Goal: Transaction & Acquisition: Purchase product/service

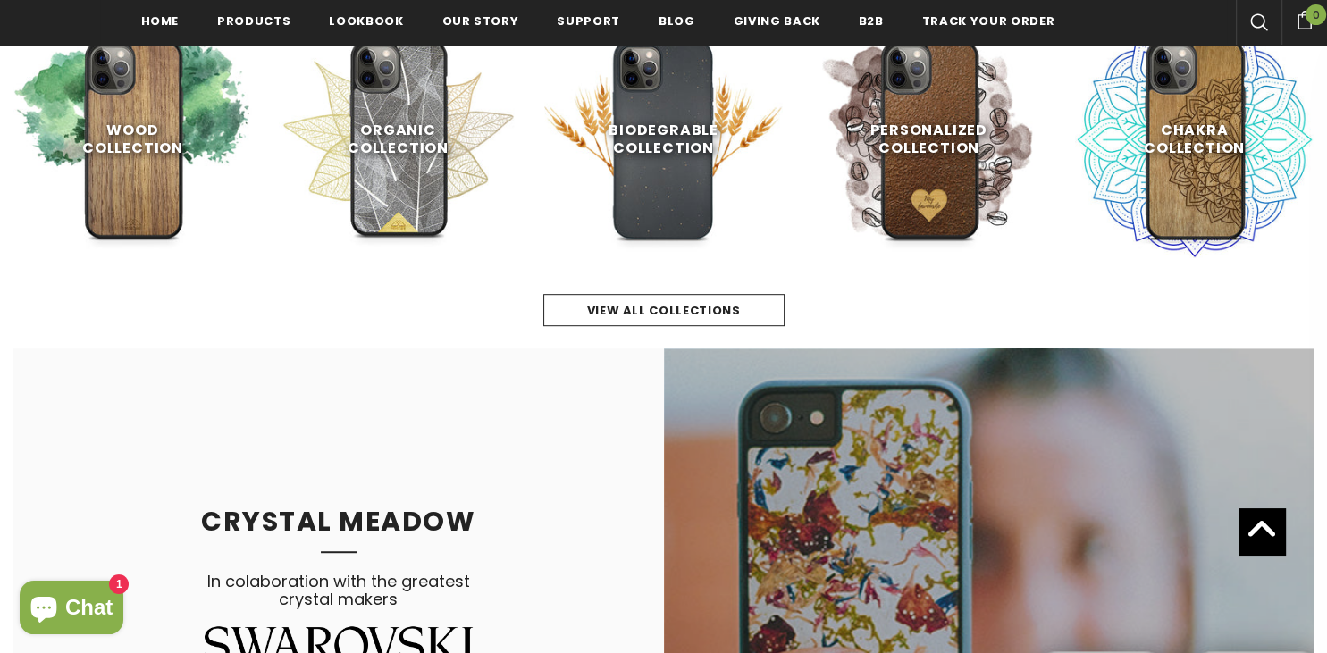
scroll to position [849, 0]
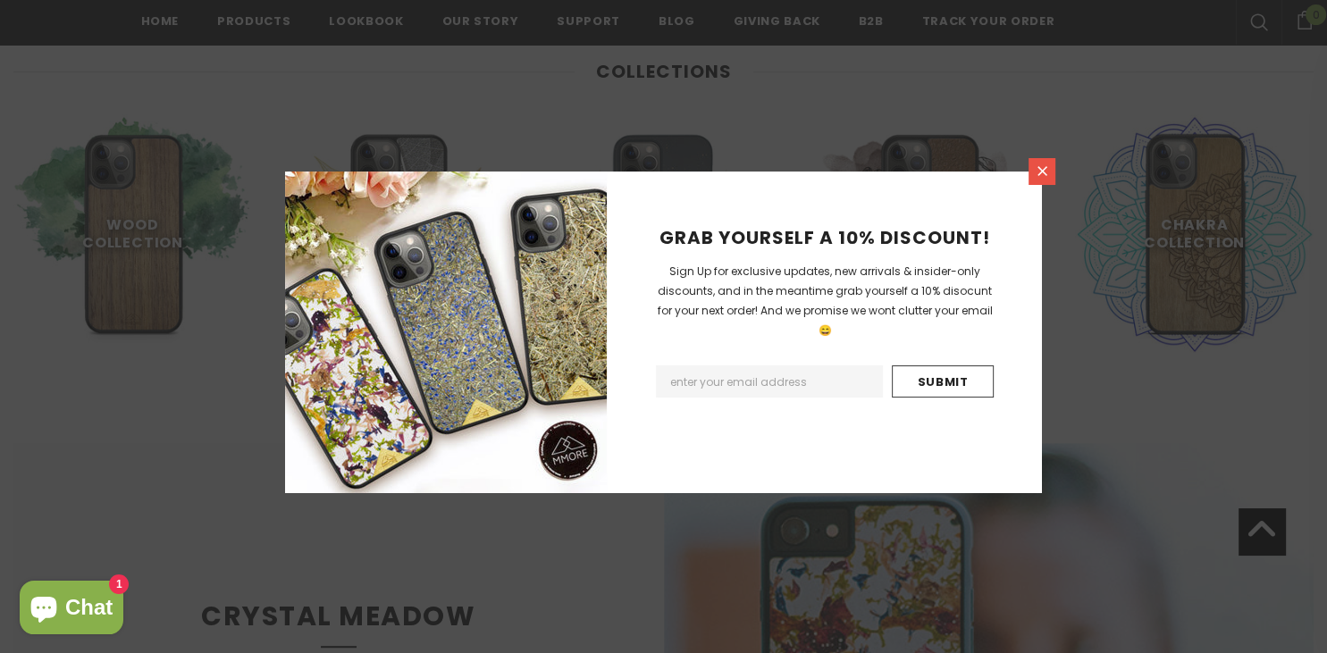
click at [1042, 172] on icon at bounding box center [1042, 171] width 10 height 10
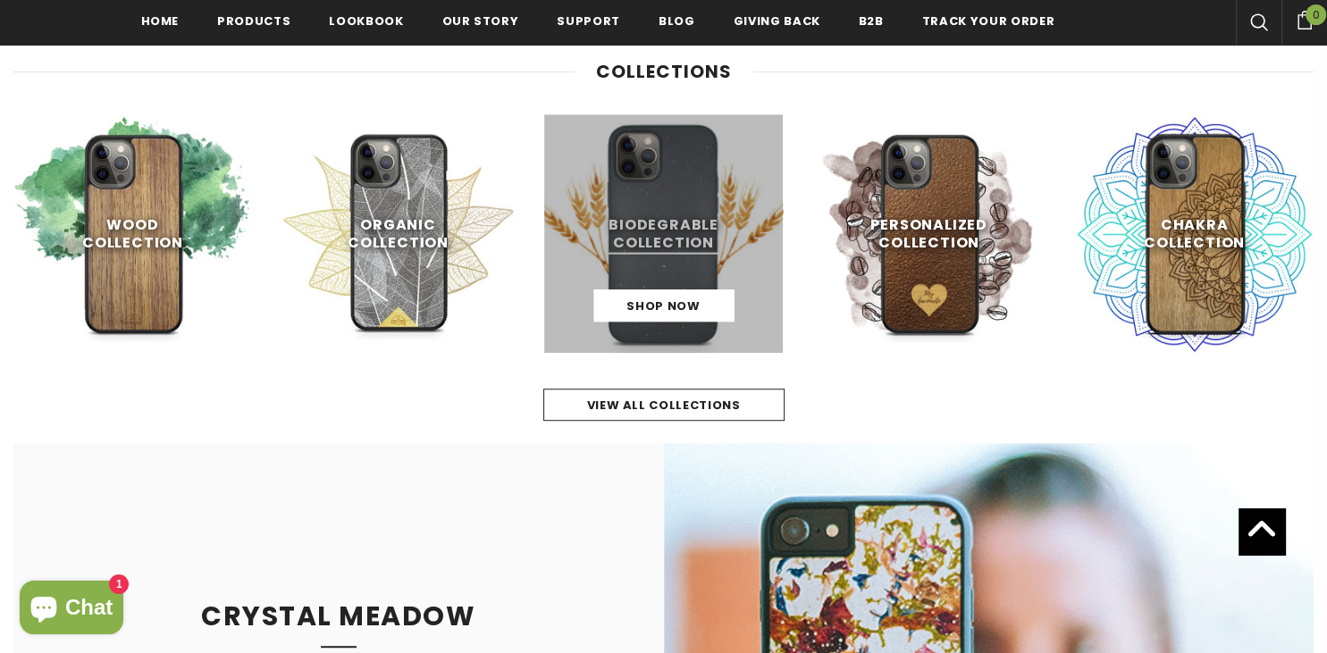
click at [663, 249] on link at bounding box center [663, 233] width 239 height 239
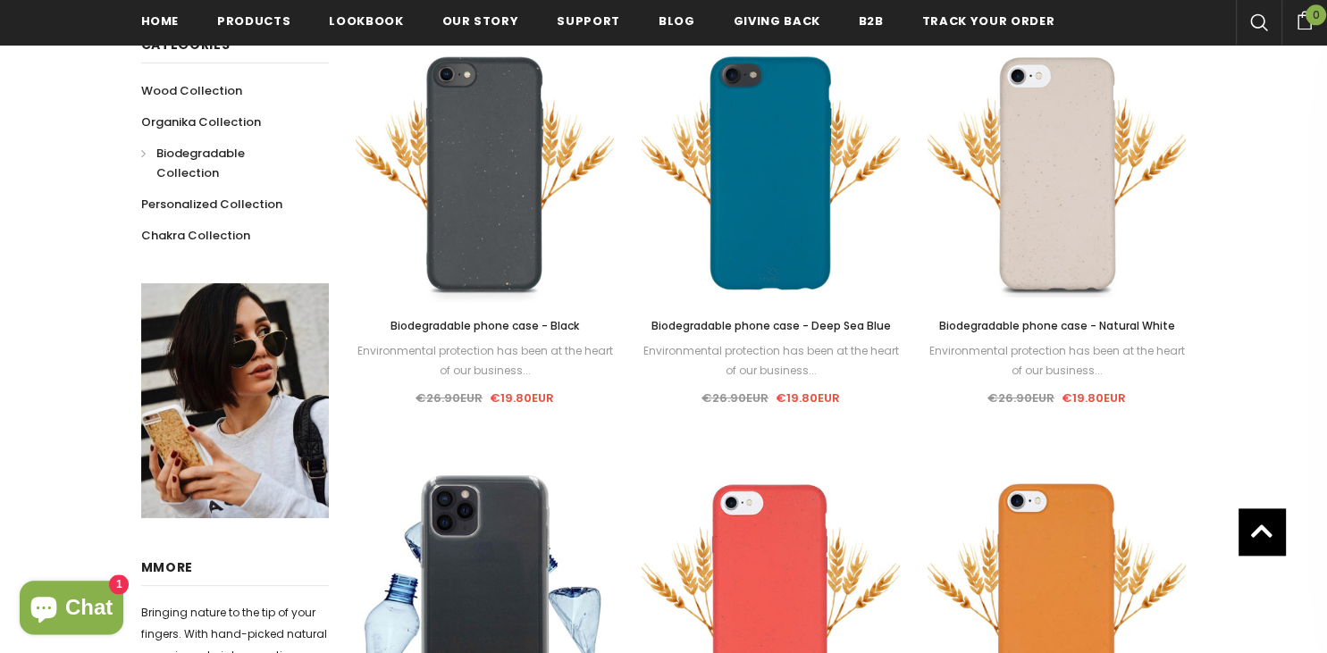
scroll to position [377, 0]
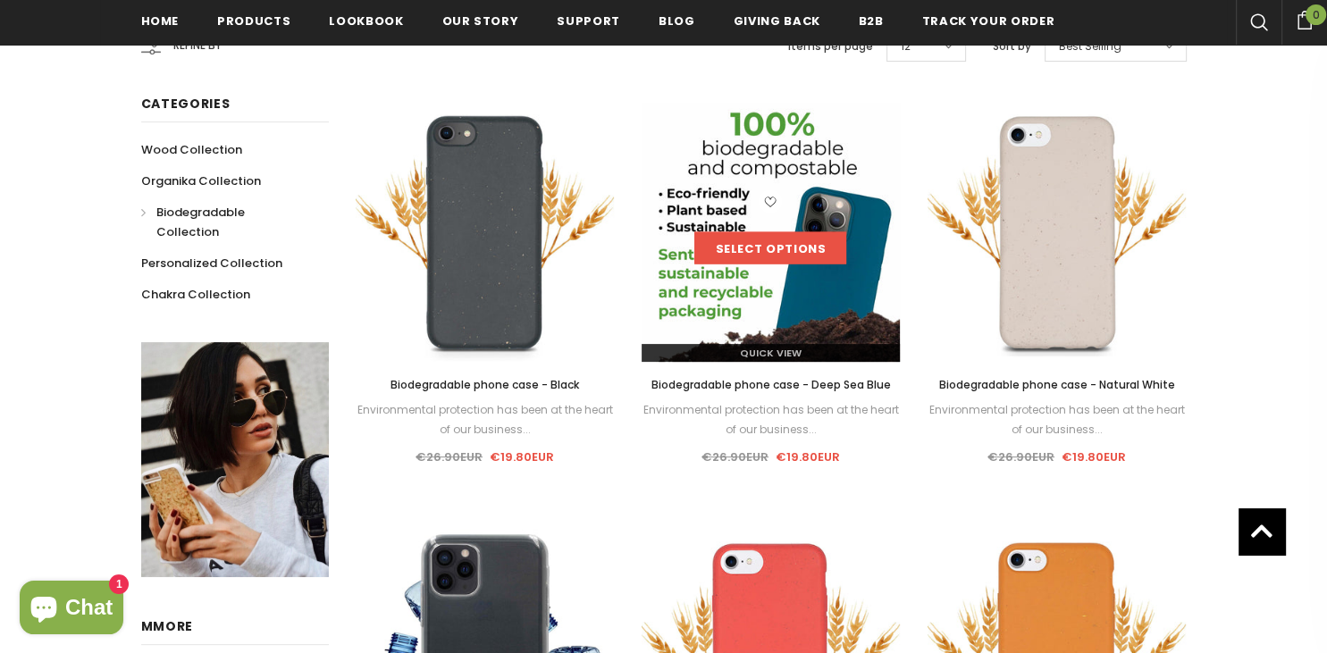
click at [796, 239] on link "Select options" at bounding box center [770, 248] width 152 height 32
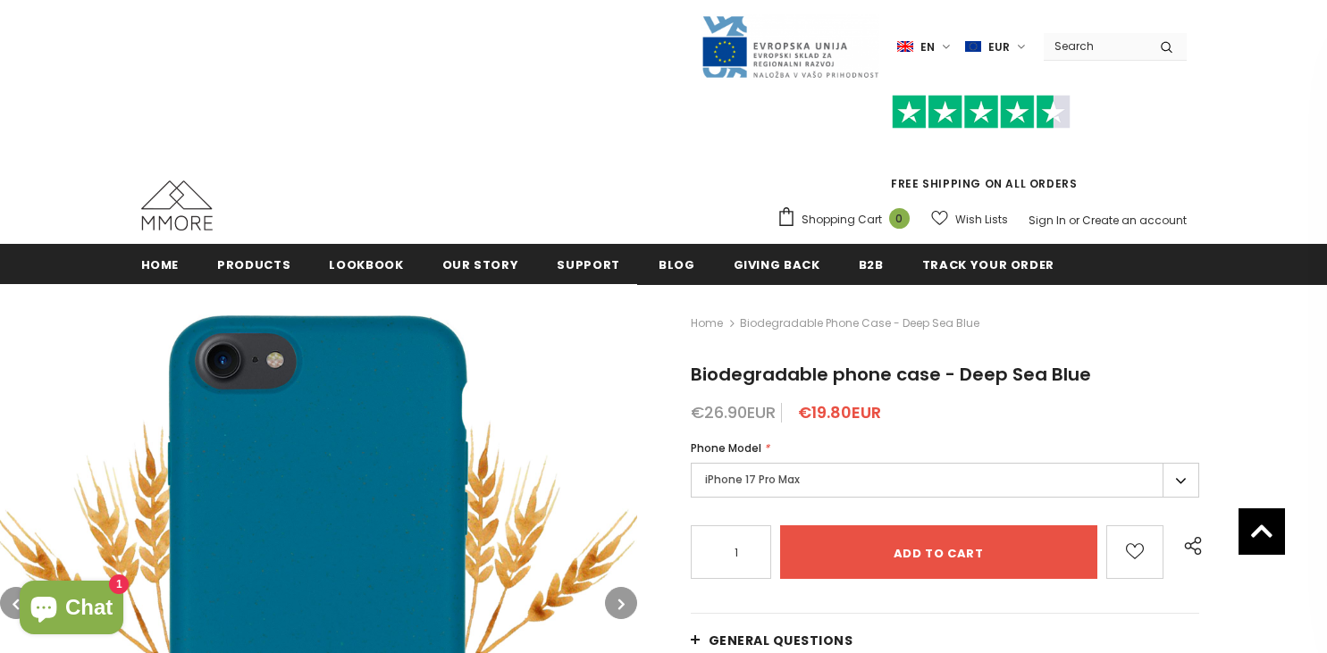
click at [770, 463] on label "iPhone 17 Pro Max" at bounding box center [945, 480] width 509 height 35
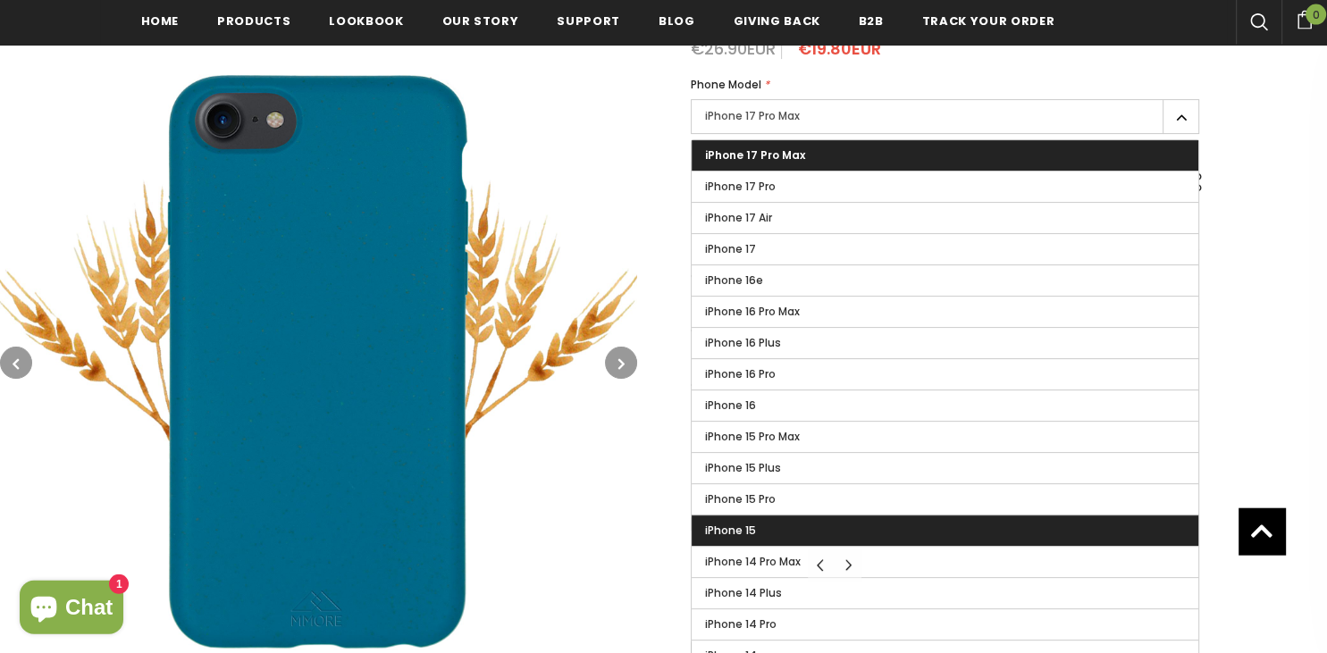
scroll to position [406, 0]
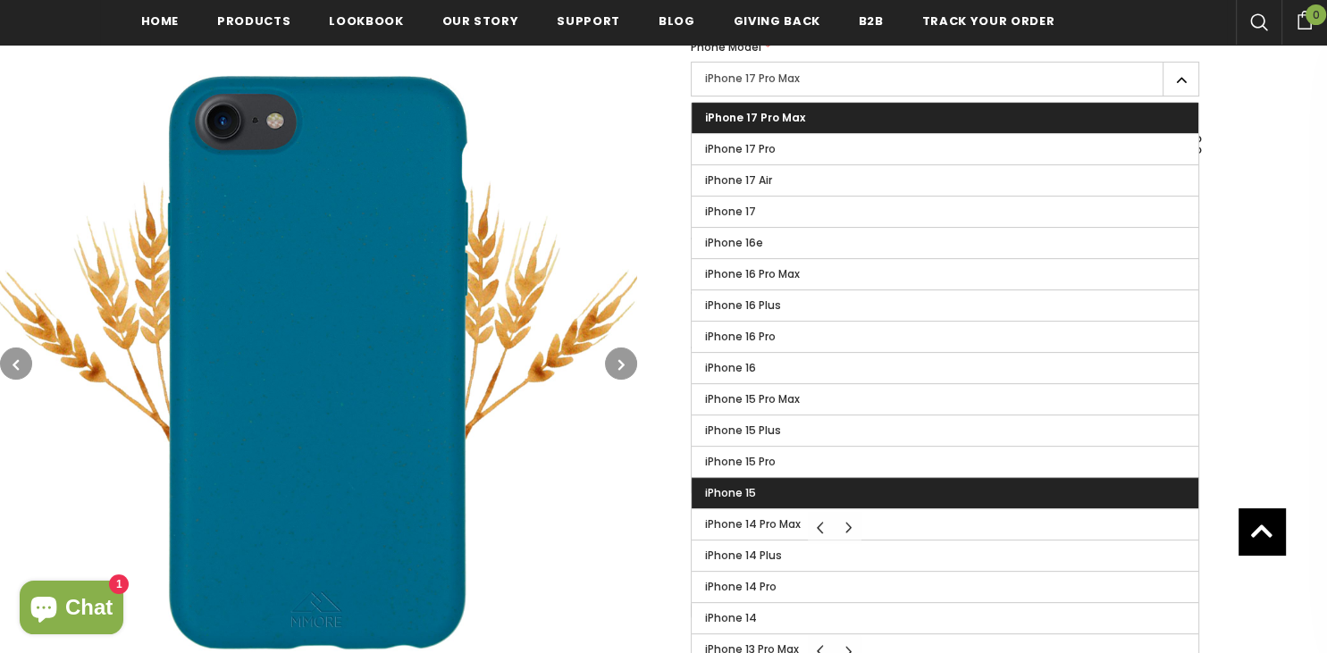
click at [774, 498] on label "iPhone 15" at bounding box center [946, 493] width 508 height 30
click at [0, 0] on input "iPhone 15" at bounding box center [0, 0] width 0 height 0
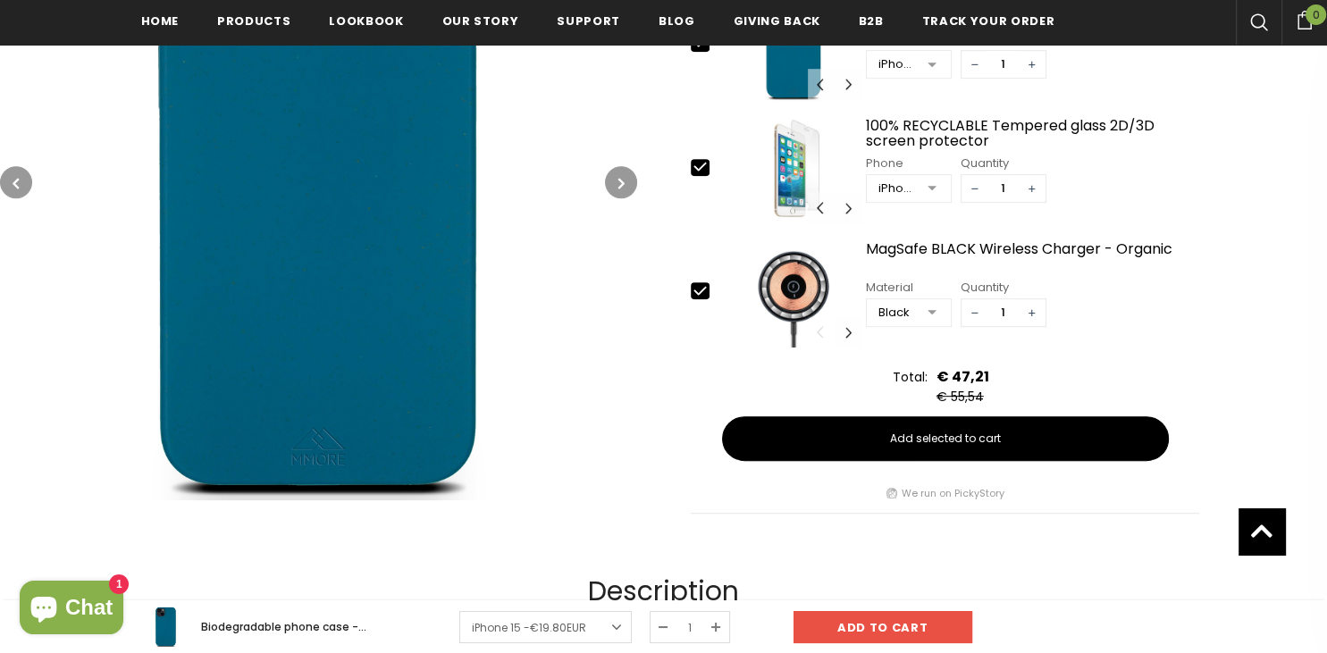
scroll to position [783, 0]
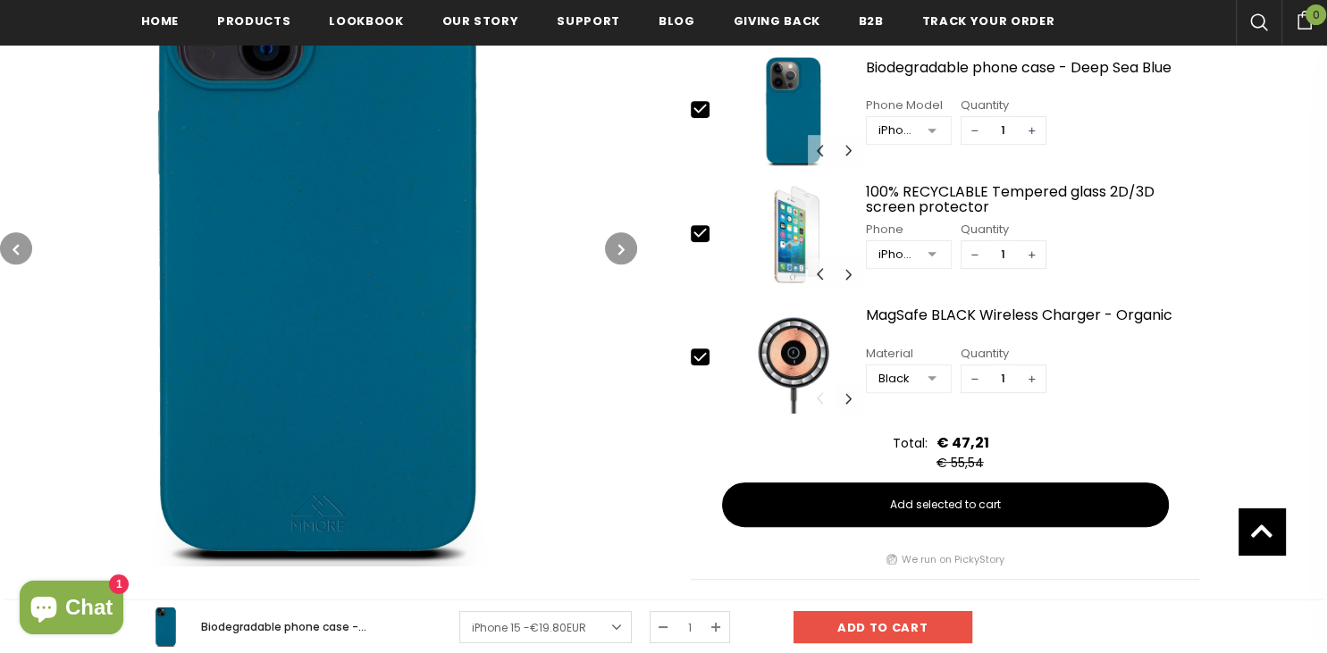
click at [365, 216] on img at bounding box center [318, 247] width 637 height 637
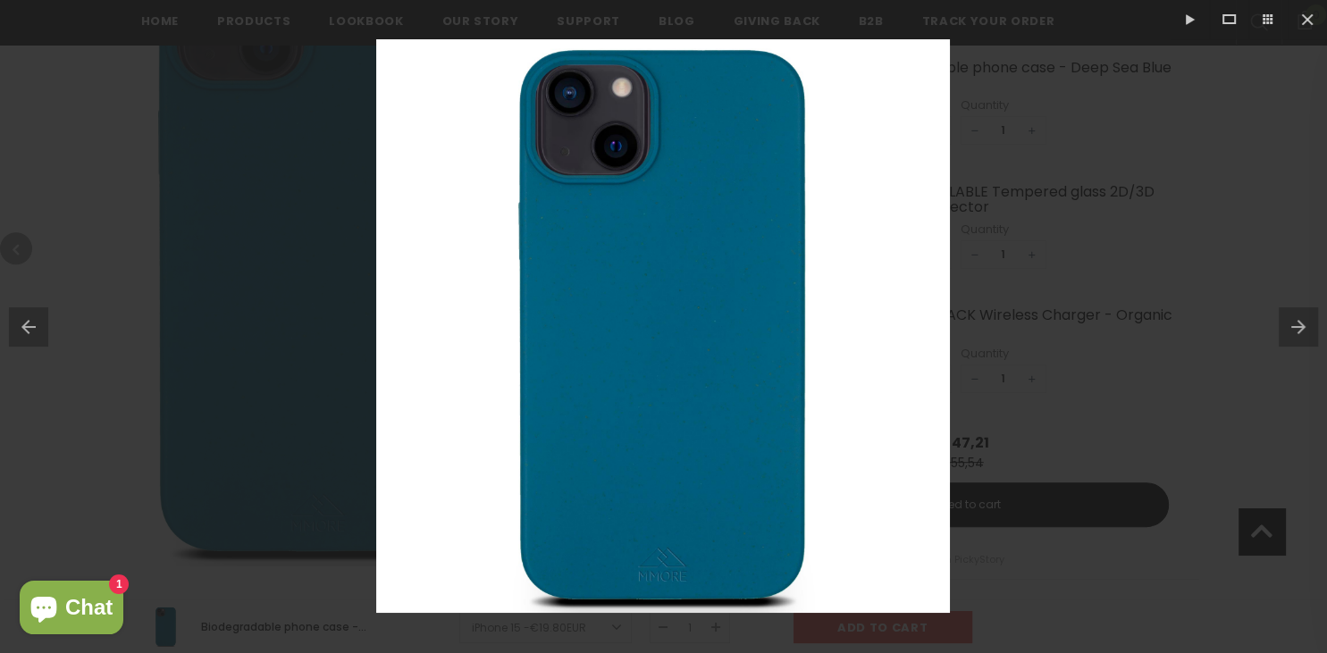
click at [1294, 325] on button at bounding box center [1303, 326] width 48 height 89
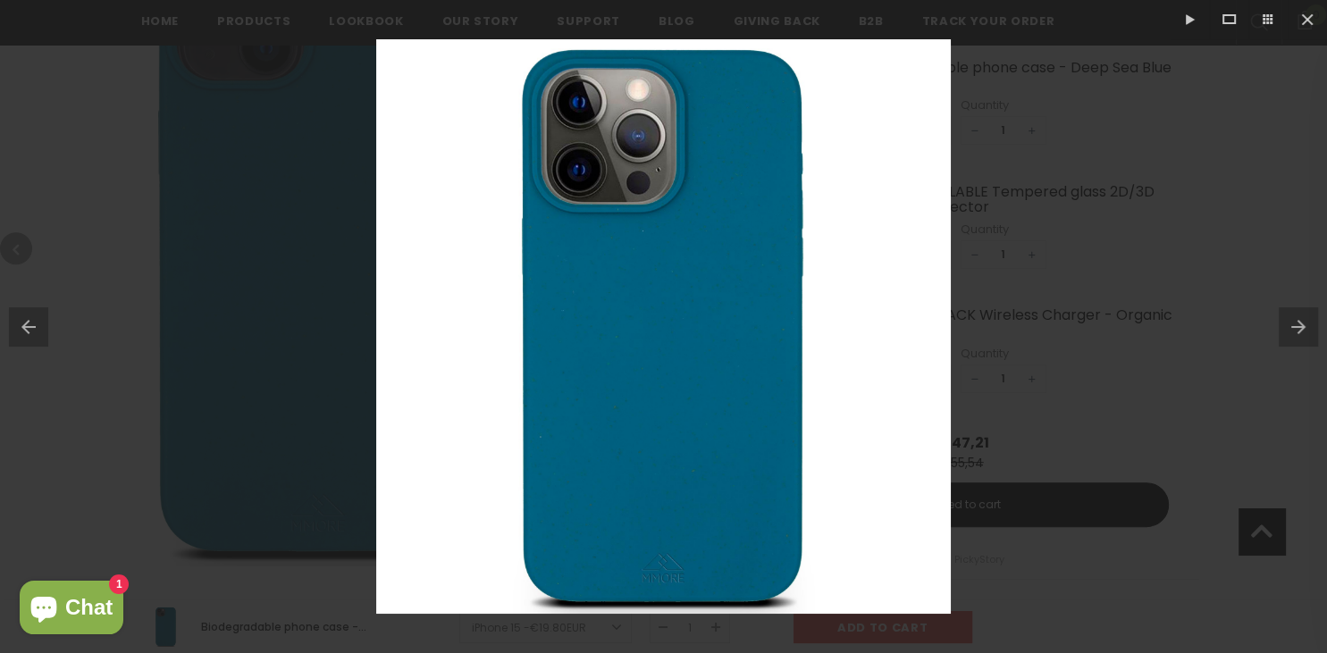
click at [1294, 325] on button at bounding box center [1303, 326] width 48 height 89
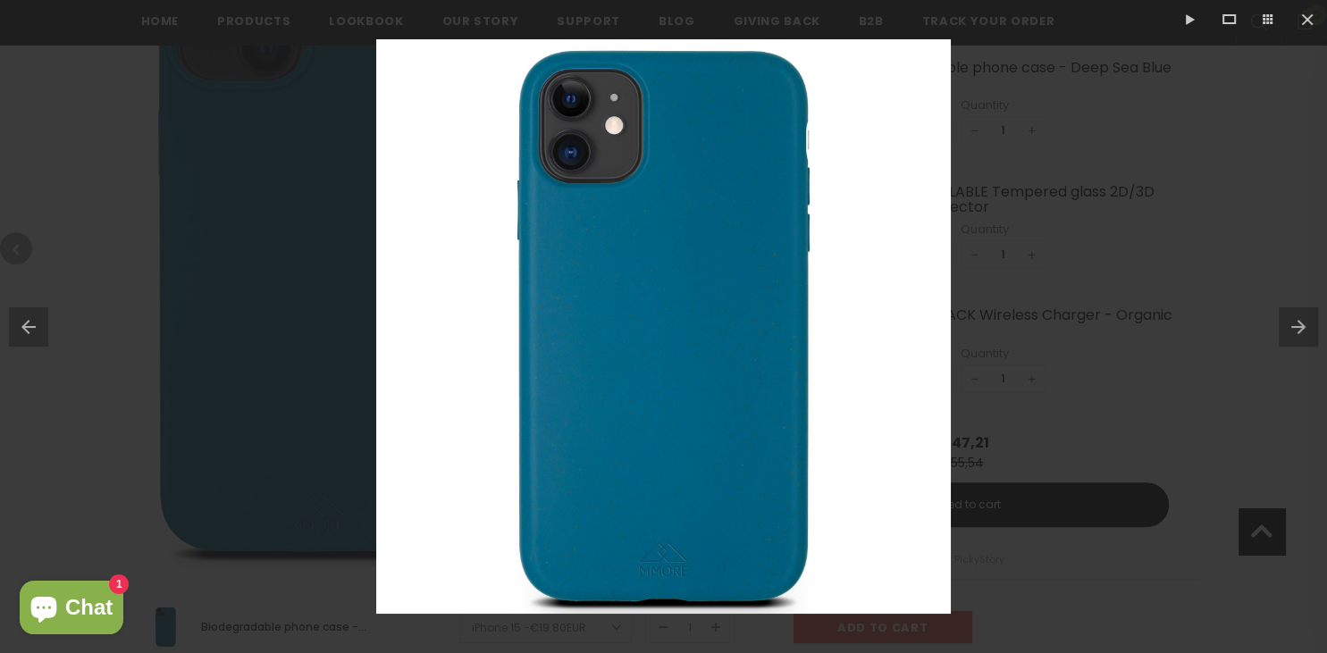
click at [1294, 325] on button at bounding box center [1303, 326] width 48 height 89
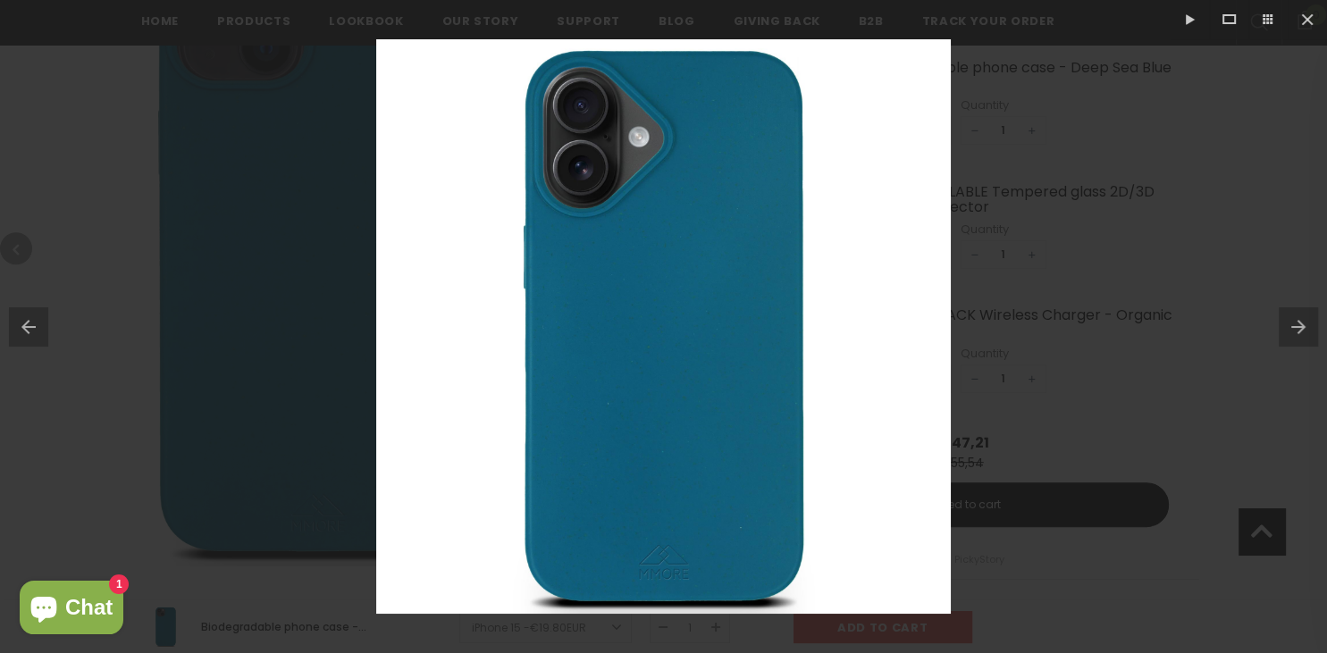
click at [1294, 325] on button at bounding box center [1303, 326] width 48 height 89
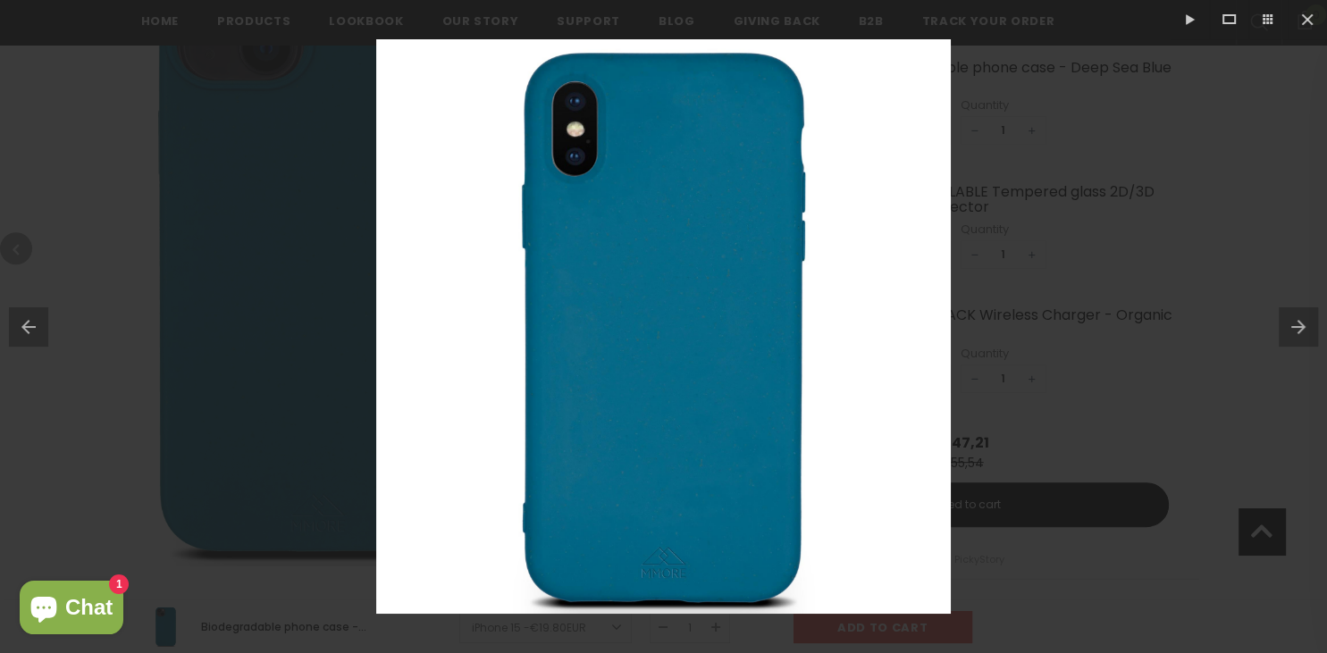
click at [1294, 325] on button at bounding box center [1303, 326] width 48 height 89
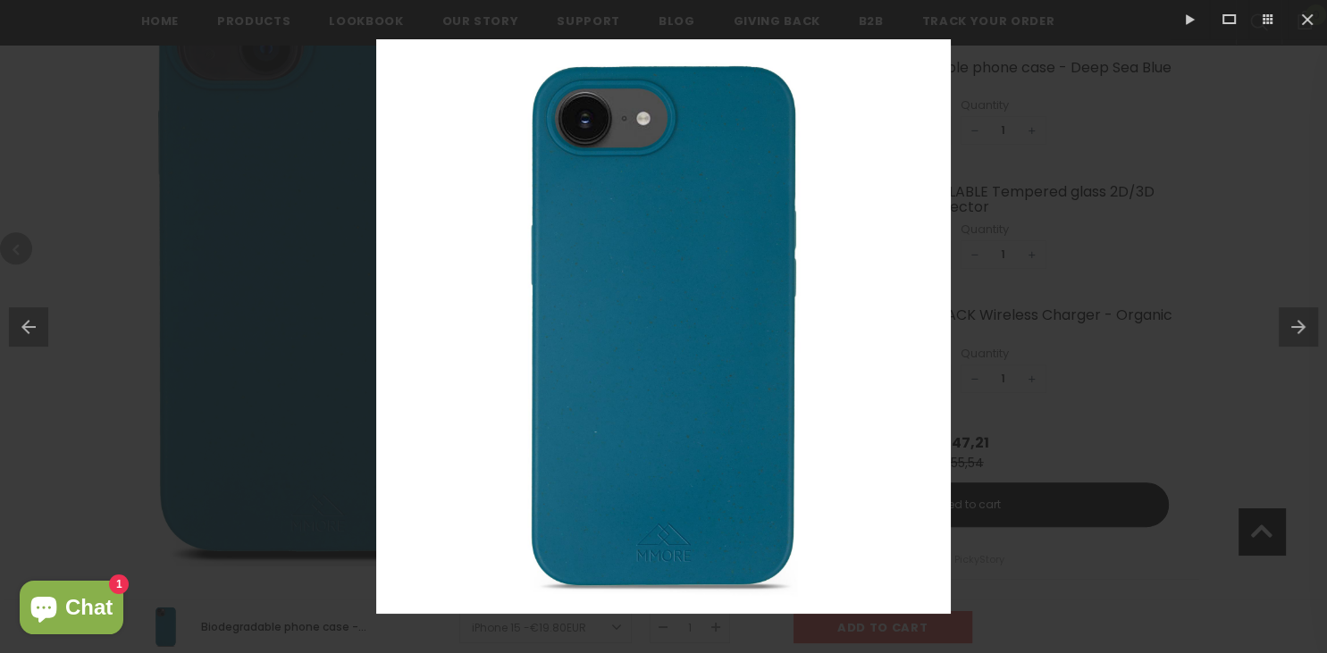
click at [1294, 325] on button at bounding box center [1303, 326] width 48 height 89
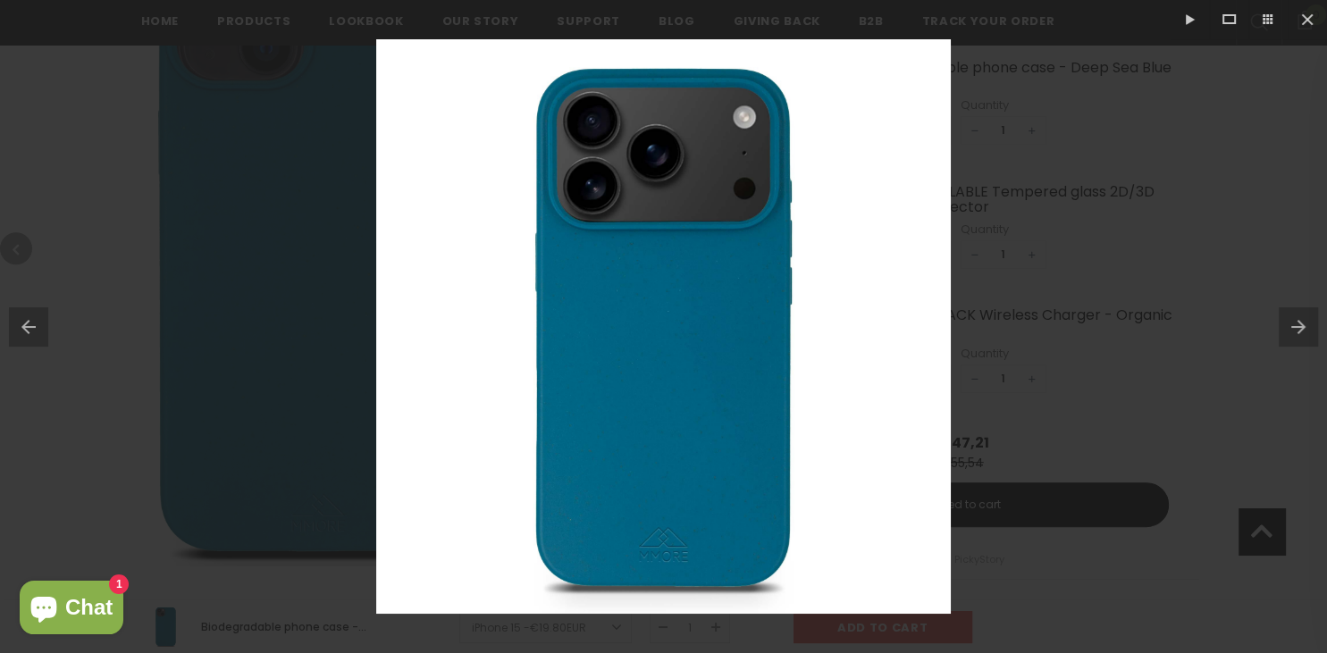
click at [1294, 325] on button at bounding box center [1303, 326] width 48 height 89
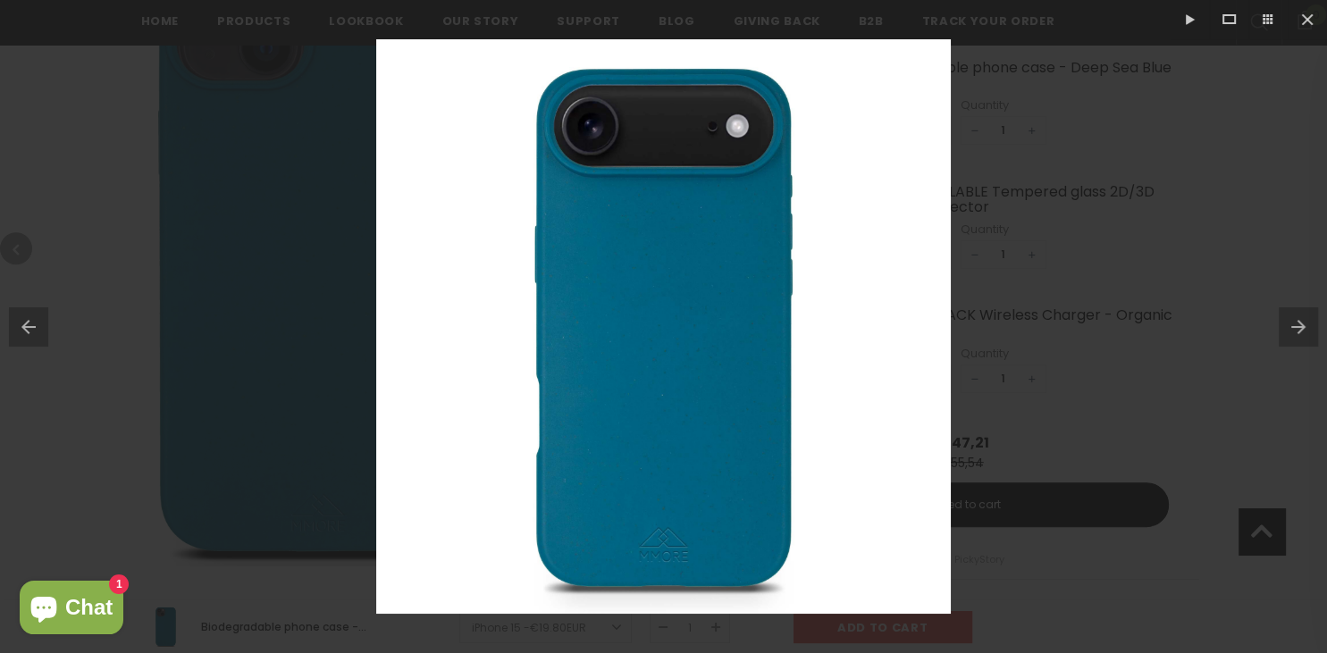
click at [1294, 325] on button at bounding box center [1303, 326] width 48 height 89
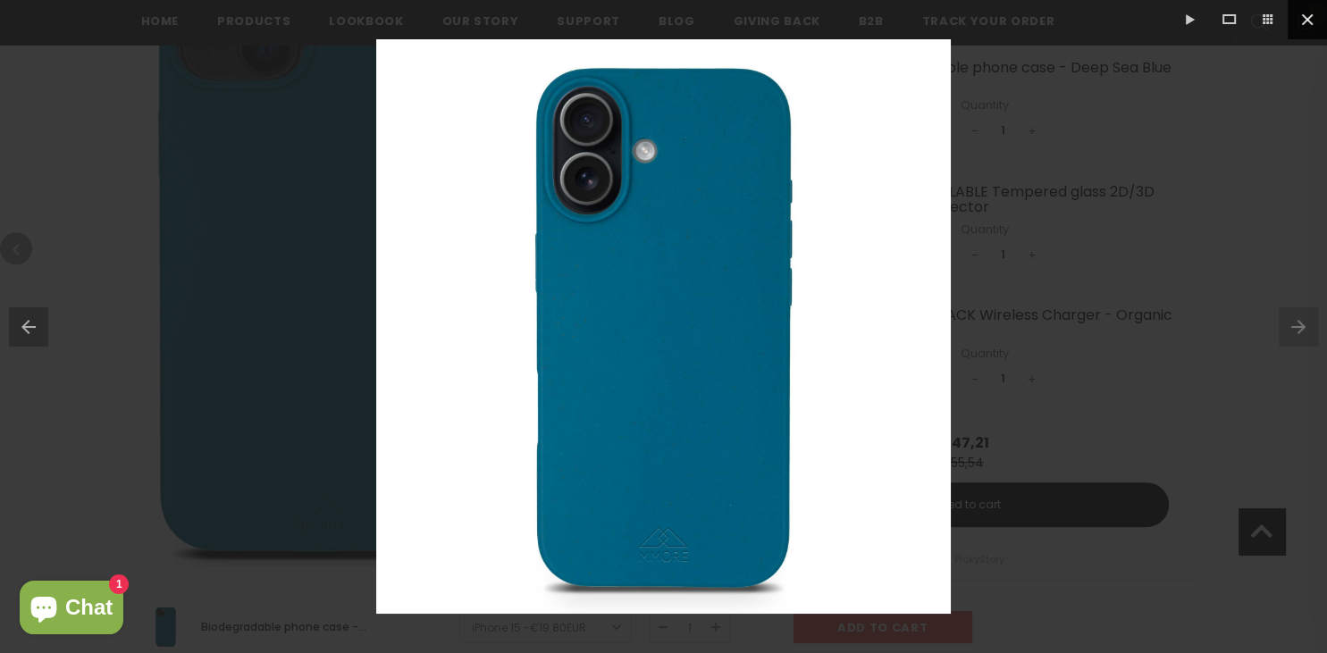
click at [1314, 17] on button at bounding box center [1307, 19] width 39 height 39
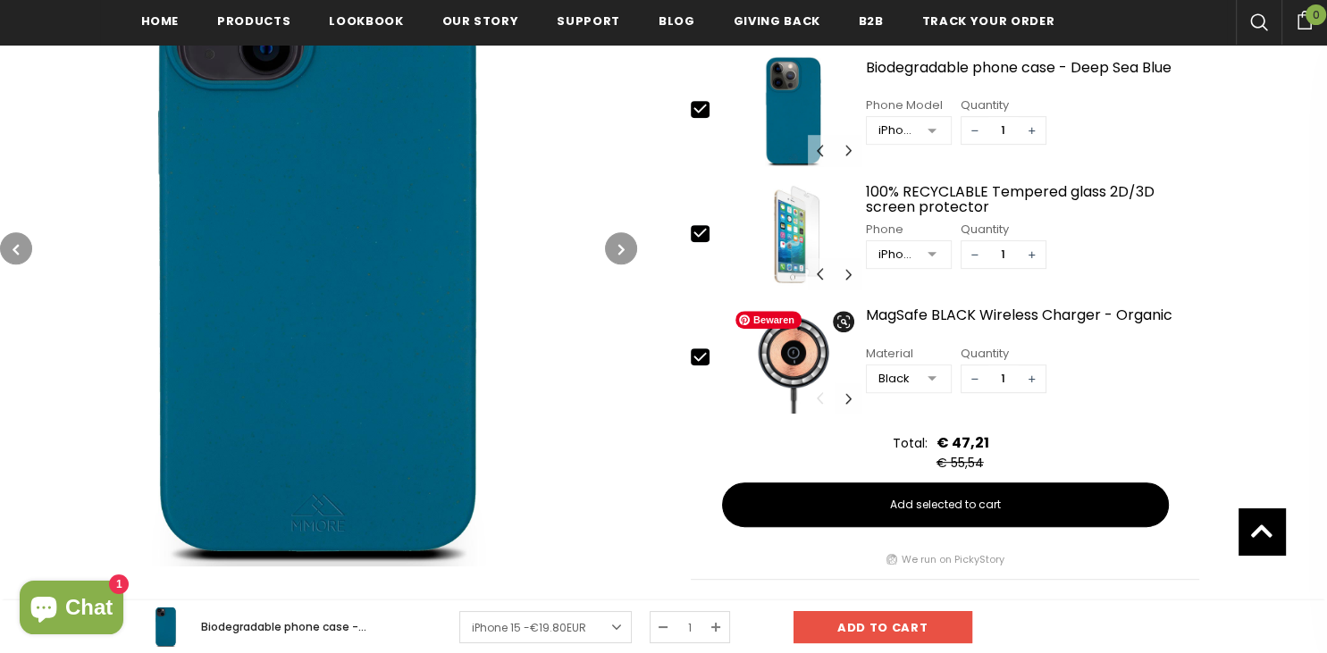
scroll to position [217, 0]
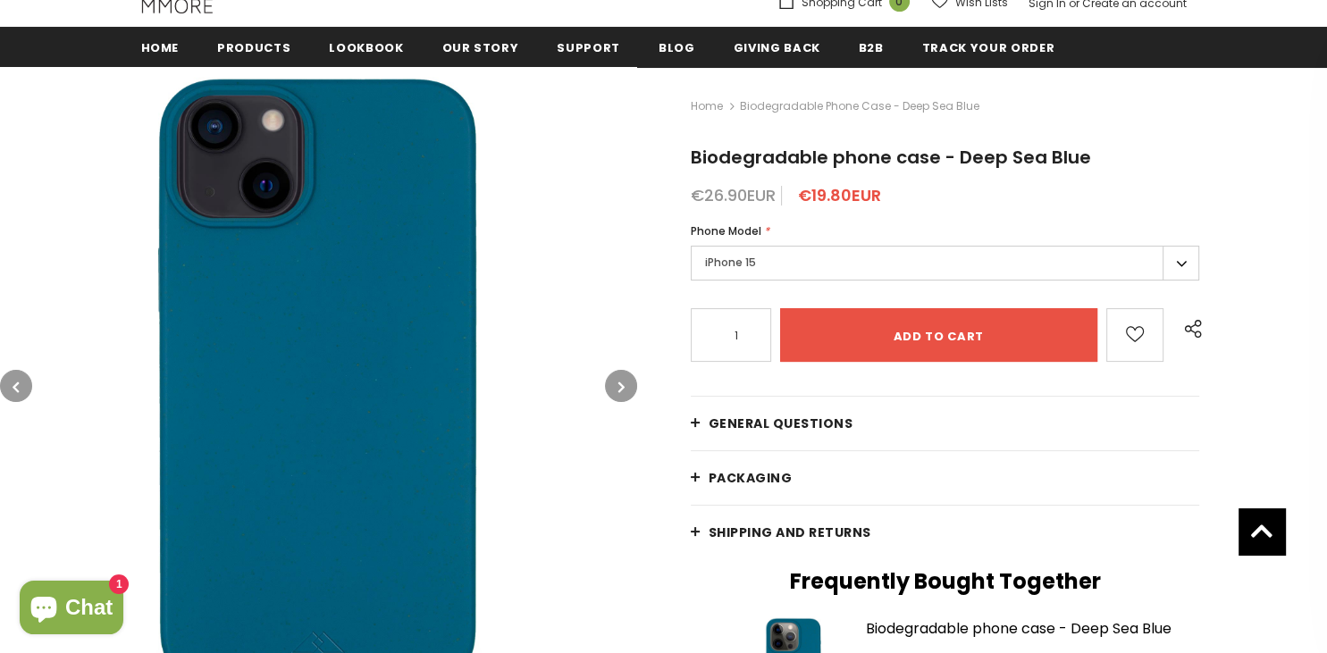
click at [811, 258] on label "iPhone 15" at bounding box center [945, 263] width 509 height 35
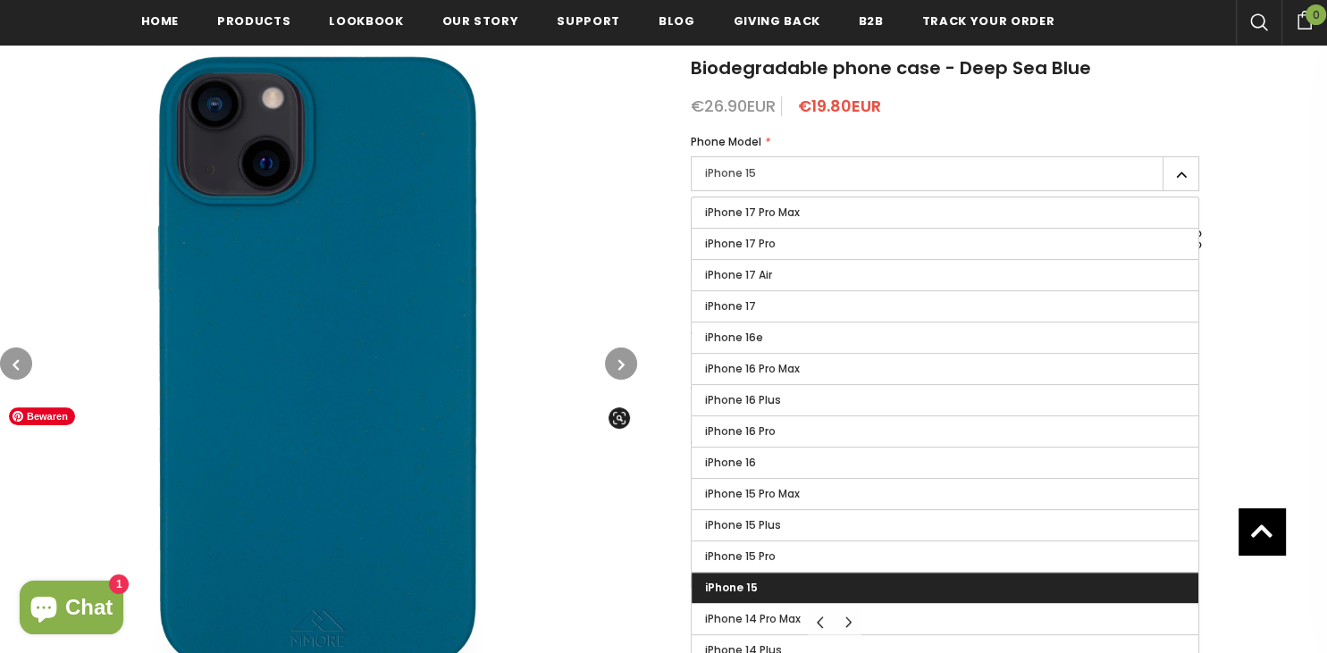
scroll to position [0, 0]
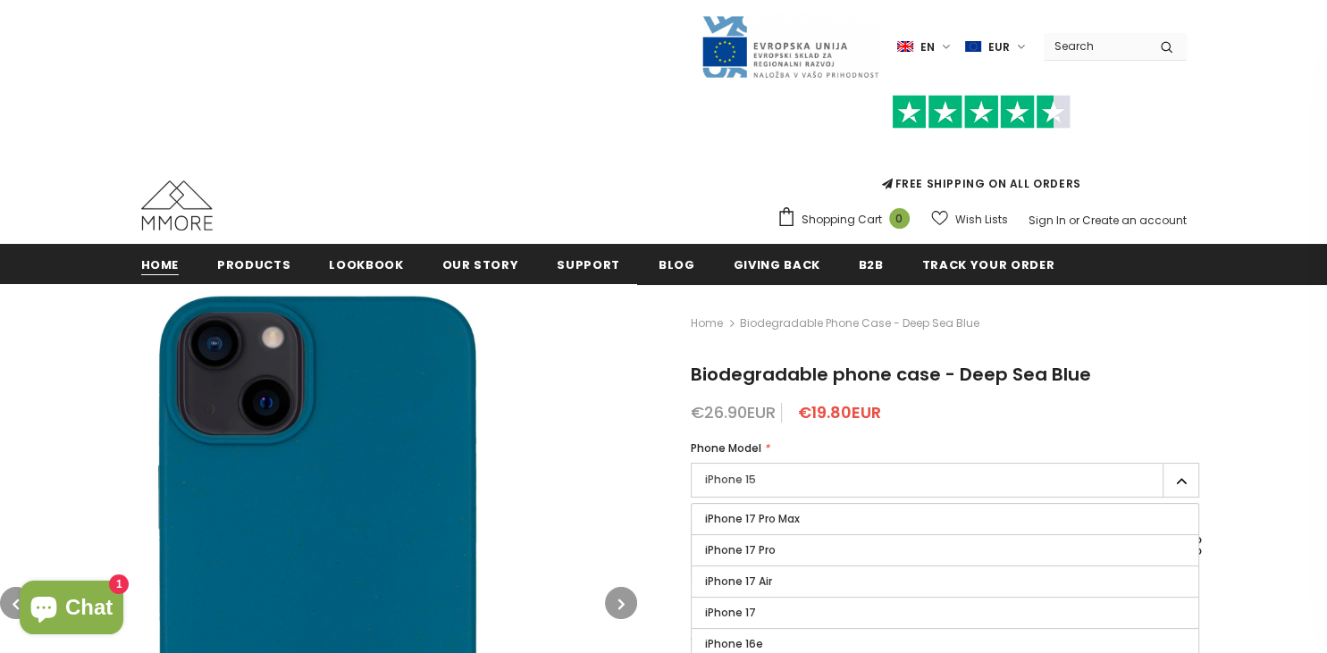
click at [169, 266] on span "Home" at bounding box center [160, 264] width 38 height 17
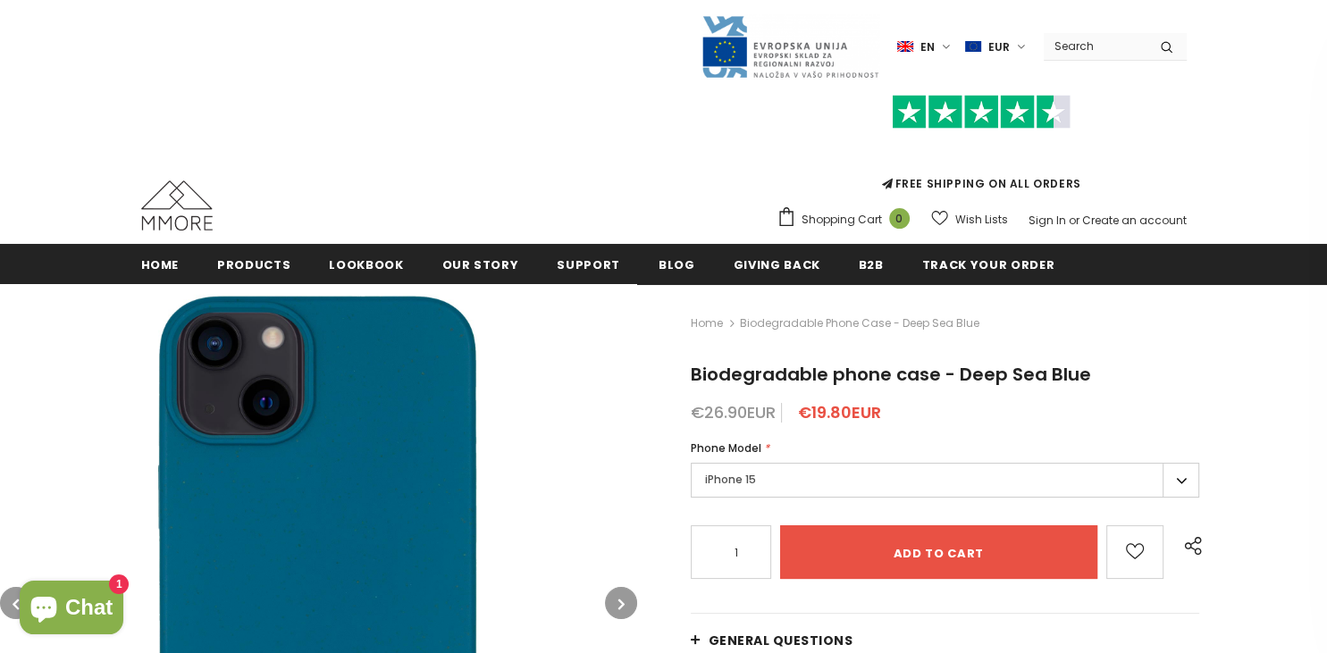
click at [190, 216] on img at bounding box center [176, 205] width 71 height 50
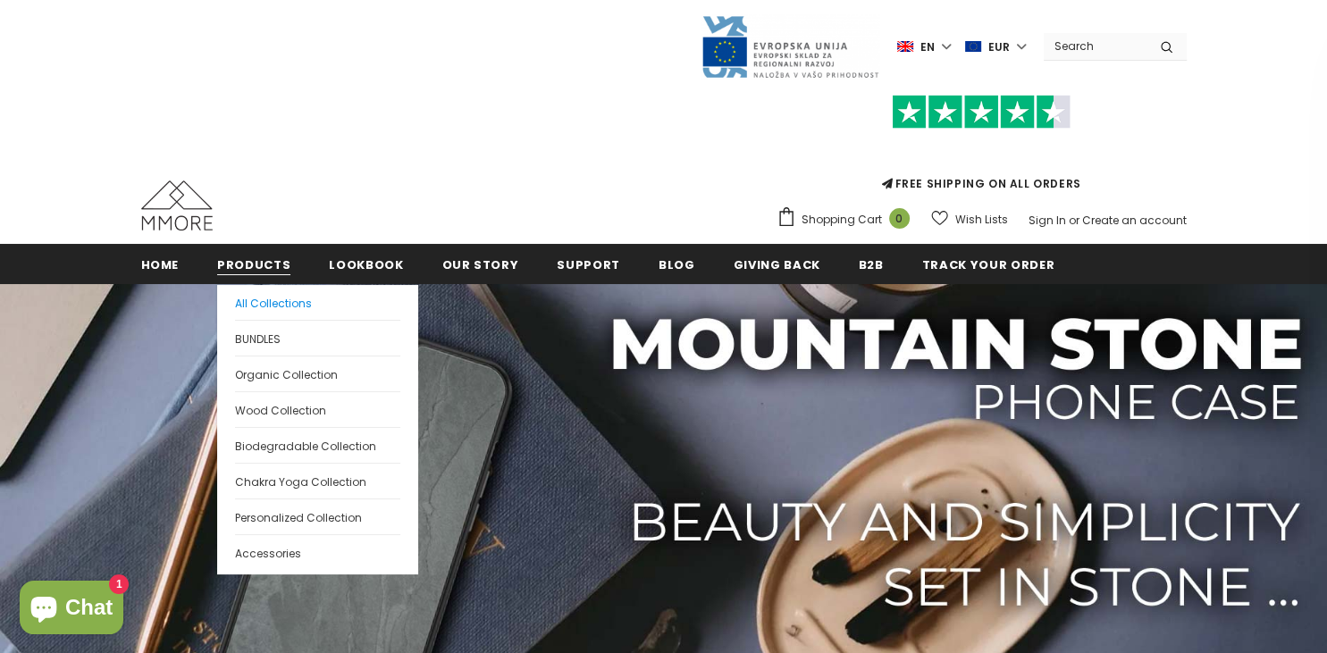
click at [263, 298] on span "All Collections" at bounding box center [273, 303] width 77 height 15
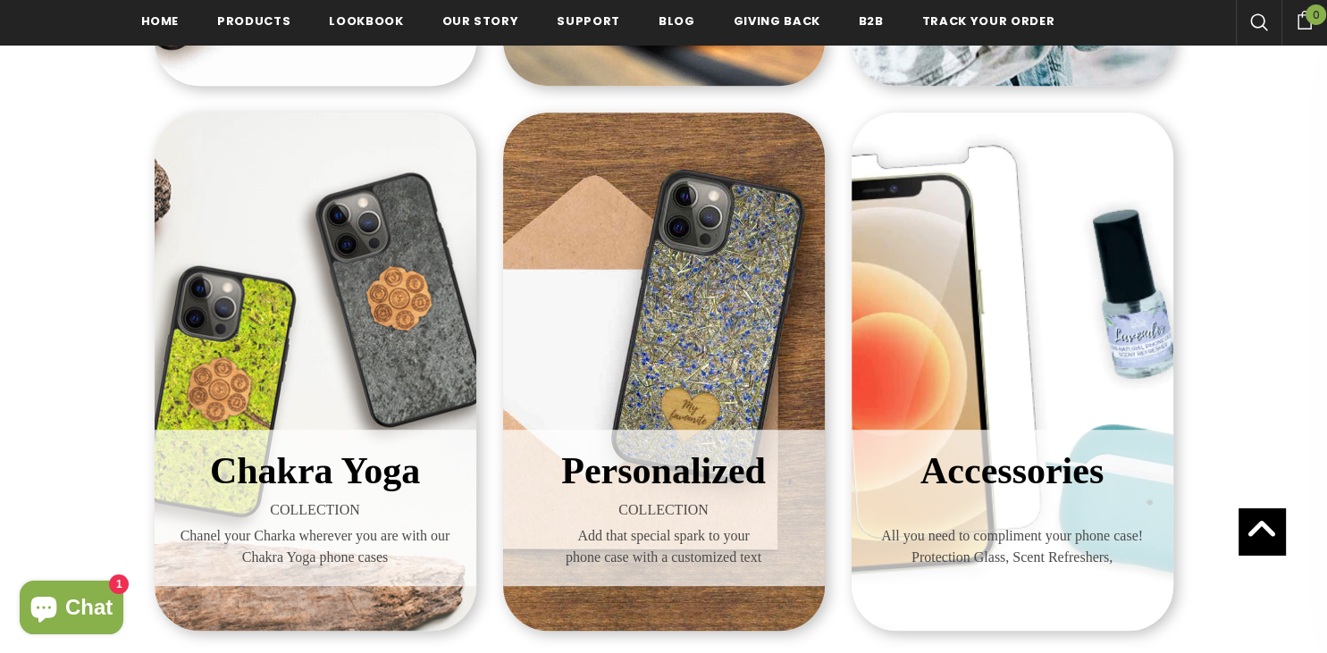
scroll to position [391, 0]
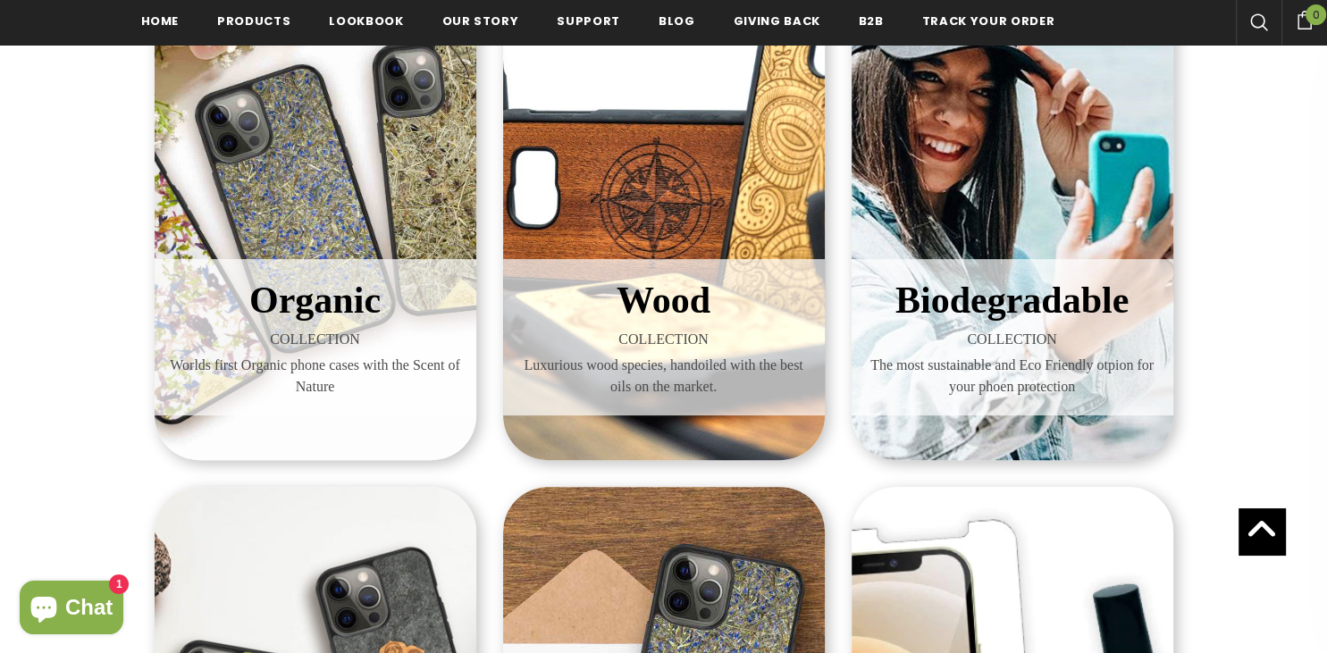
click at [1032, 324] on h3 "Biodegradable" at bounding box center [1012, 301] width 295 height 56
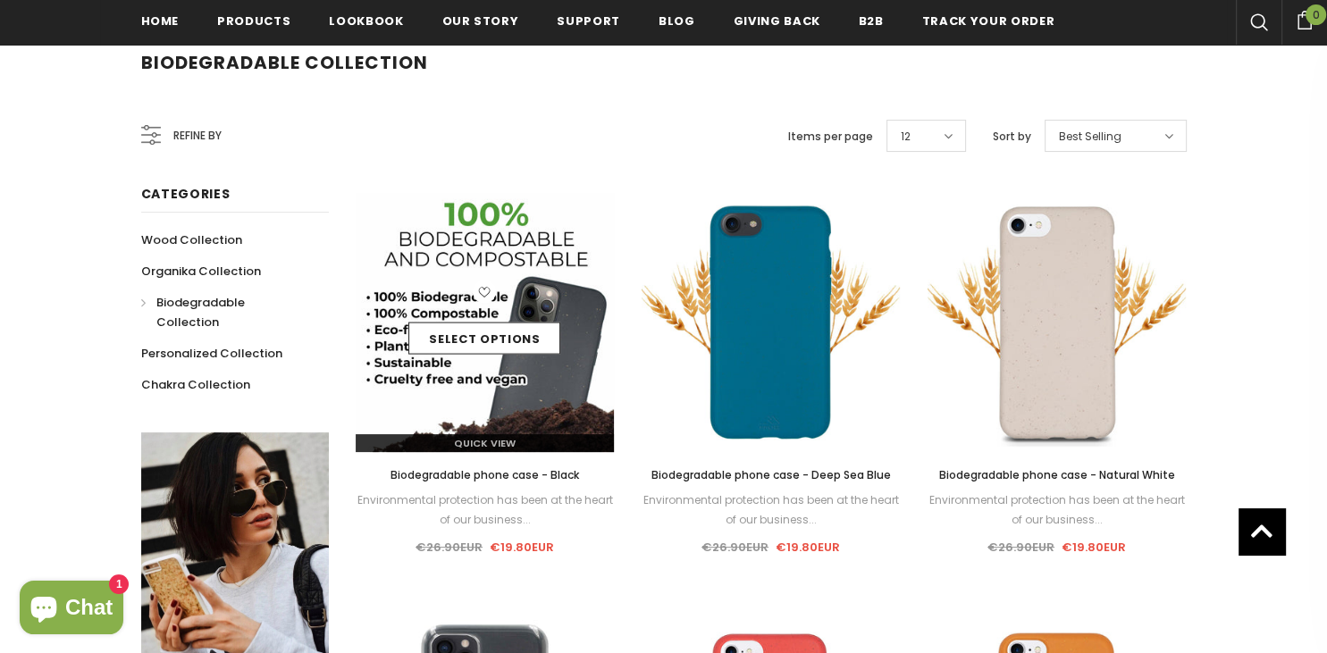
scroll to position [282, 0]
click at [490, 349] on link "Select options" at bounding box center [484, 339] width 152 height 32
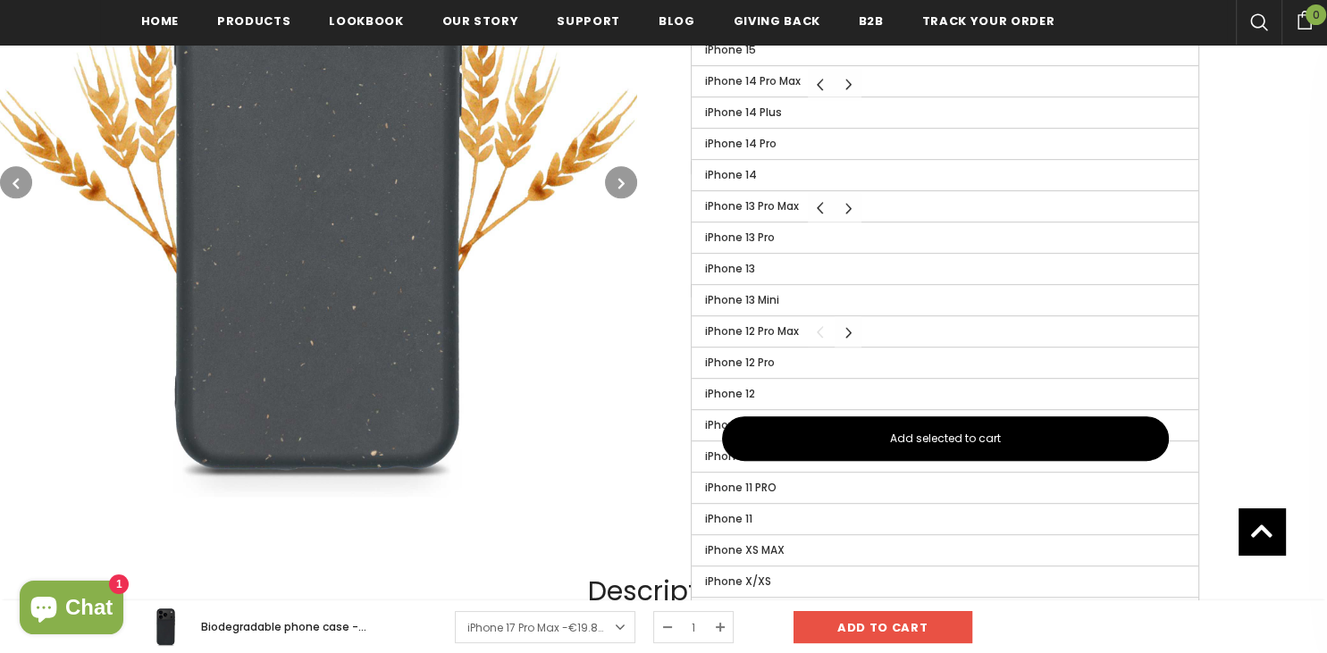
scroll to position [377, 0]
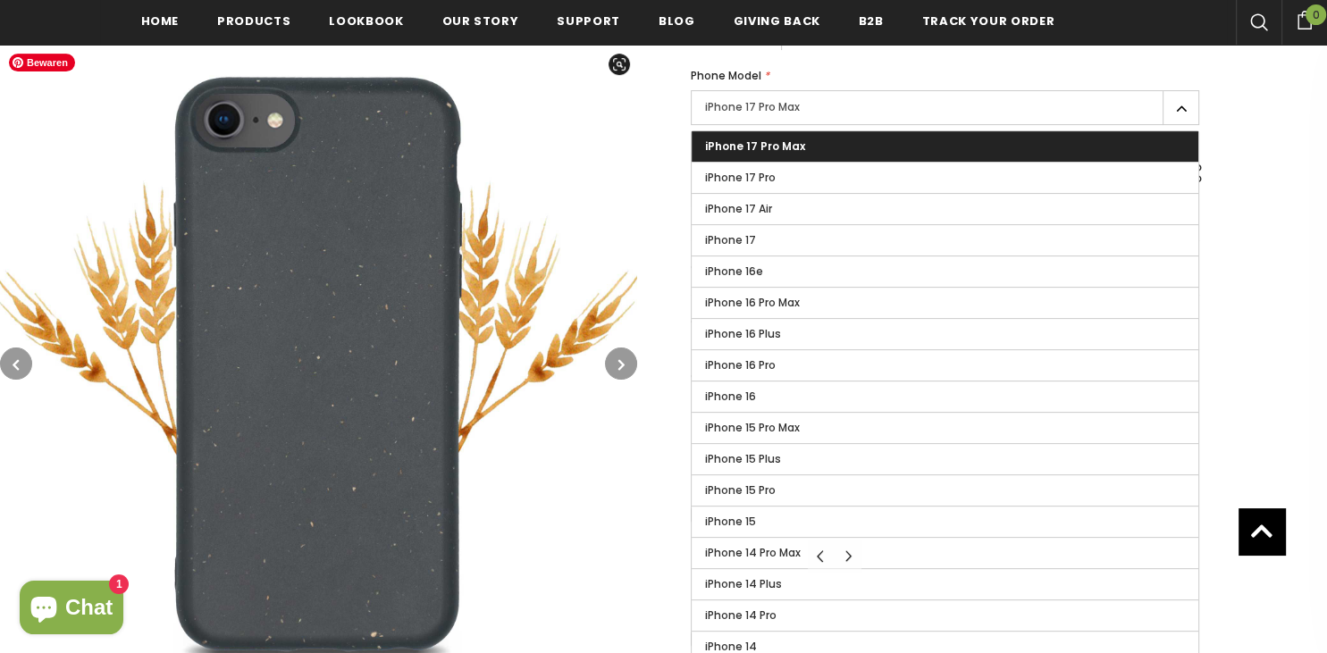
click at [642, 176] on div "Home Biodegradable phone case - Black Biodegradable phone case - Black €26.90EU…" at bounding box center [982, 453] width 690 height 1083
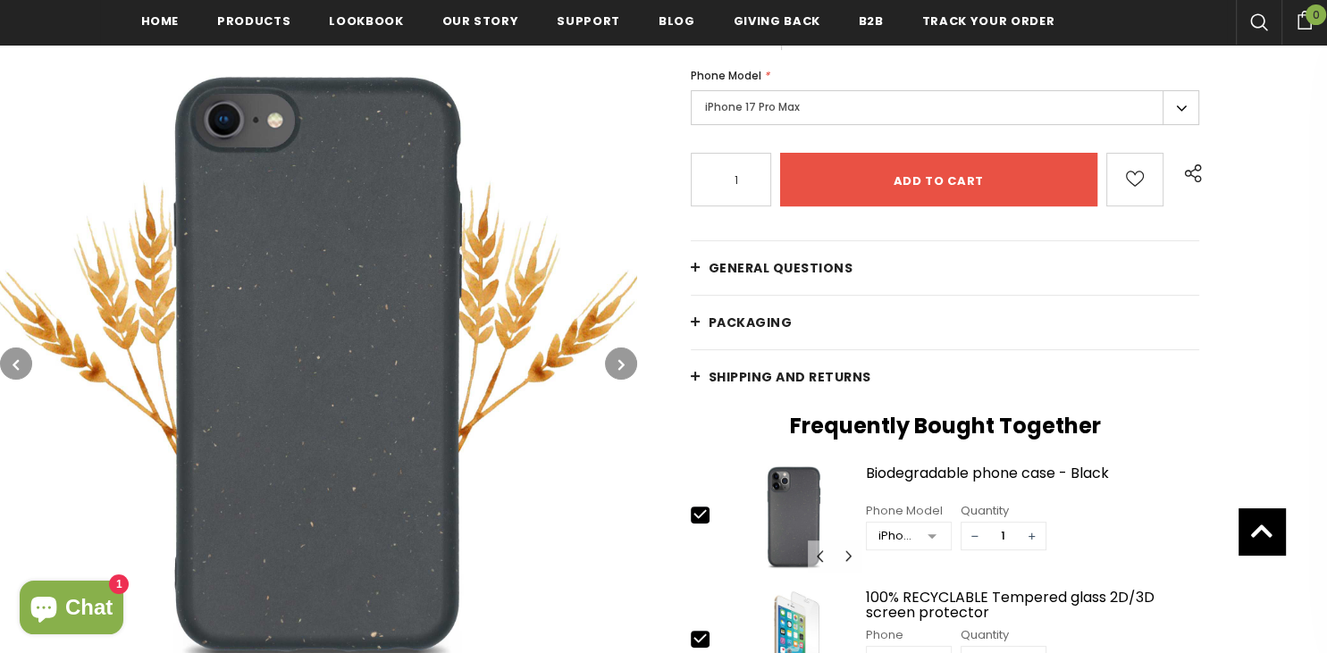
click at [997, 109] on label "iPhone 17 Pro Max" at bounding box center [945, 107] width 509 height 35
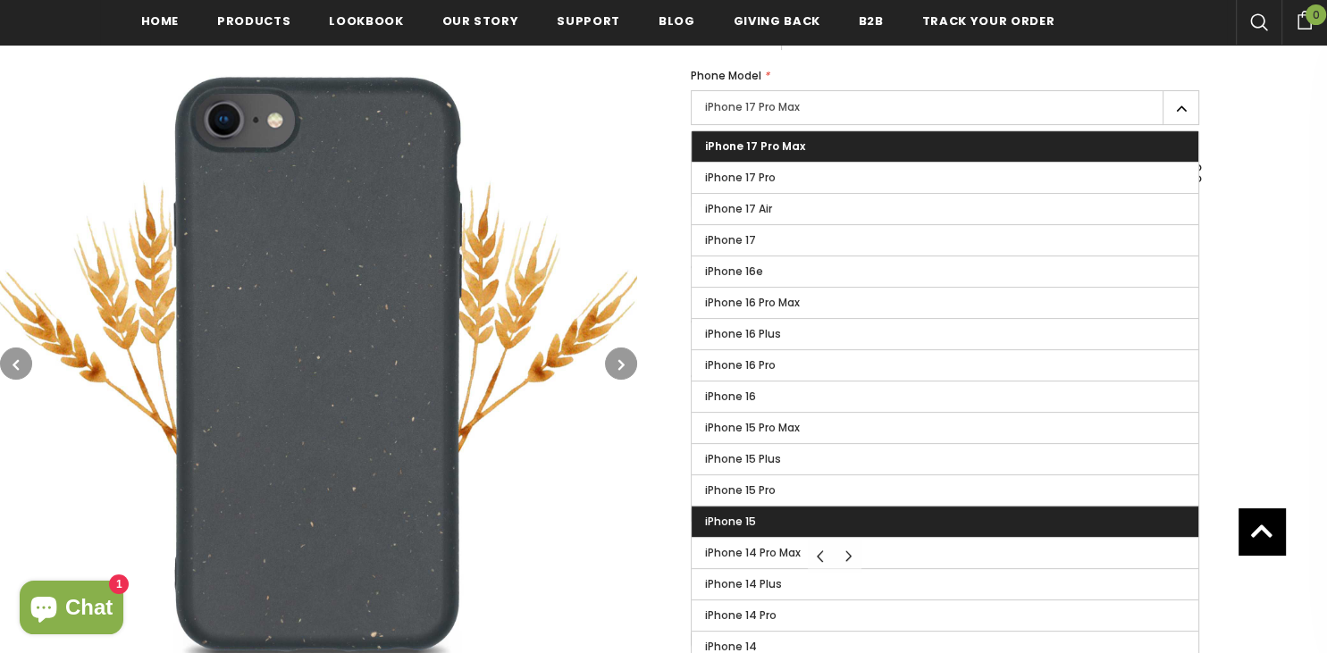
click at [813, 513] on label "iPhone 15" at bounding box center [946, 522] width 508 height 30
click at [0, 0] on input "iPhone 15" at bounding box center [0, 0] width 0 height 0
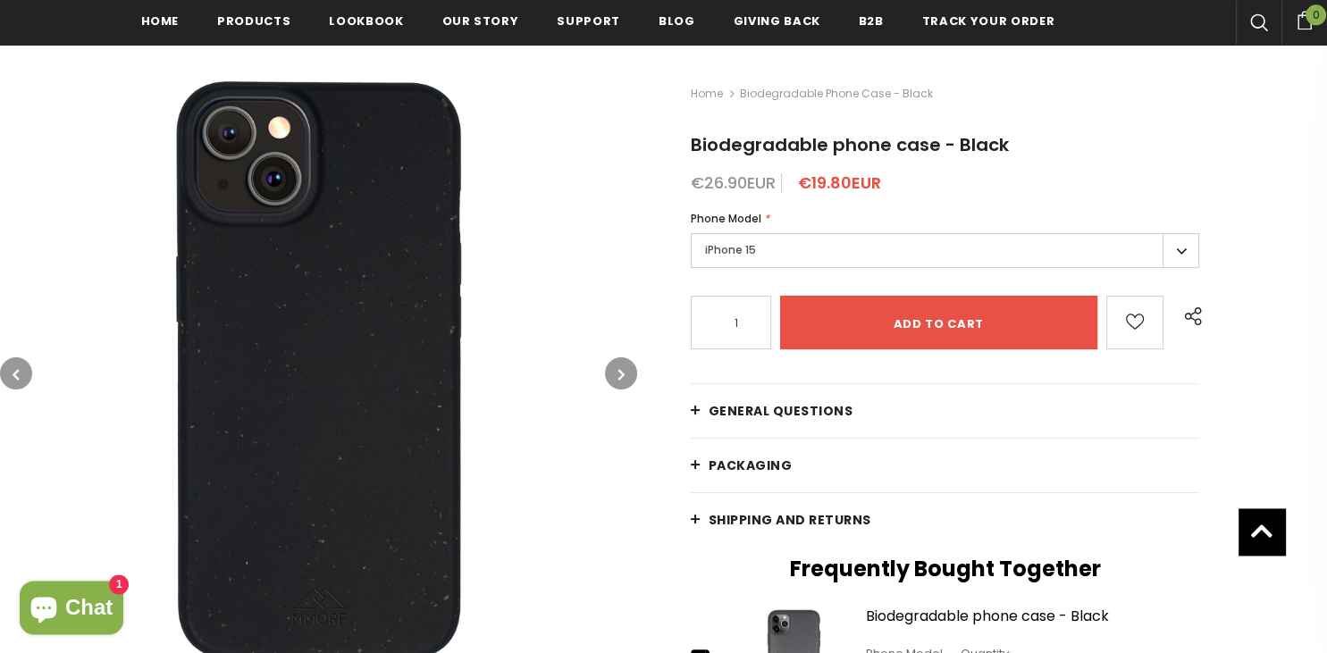
scroll to position [94, 0]
